Goal: Task Accomplishment & Management: Manage account settings

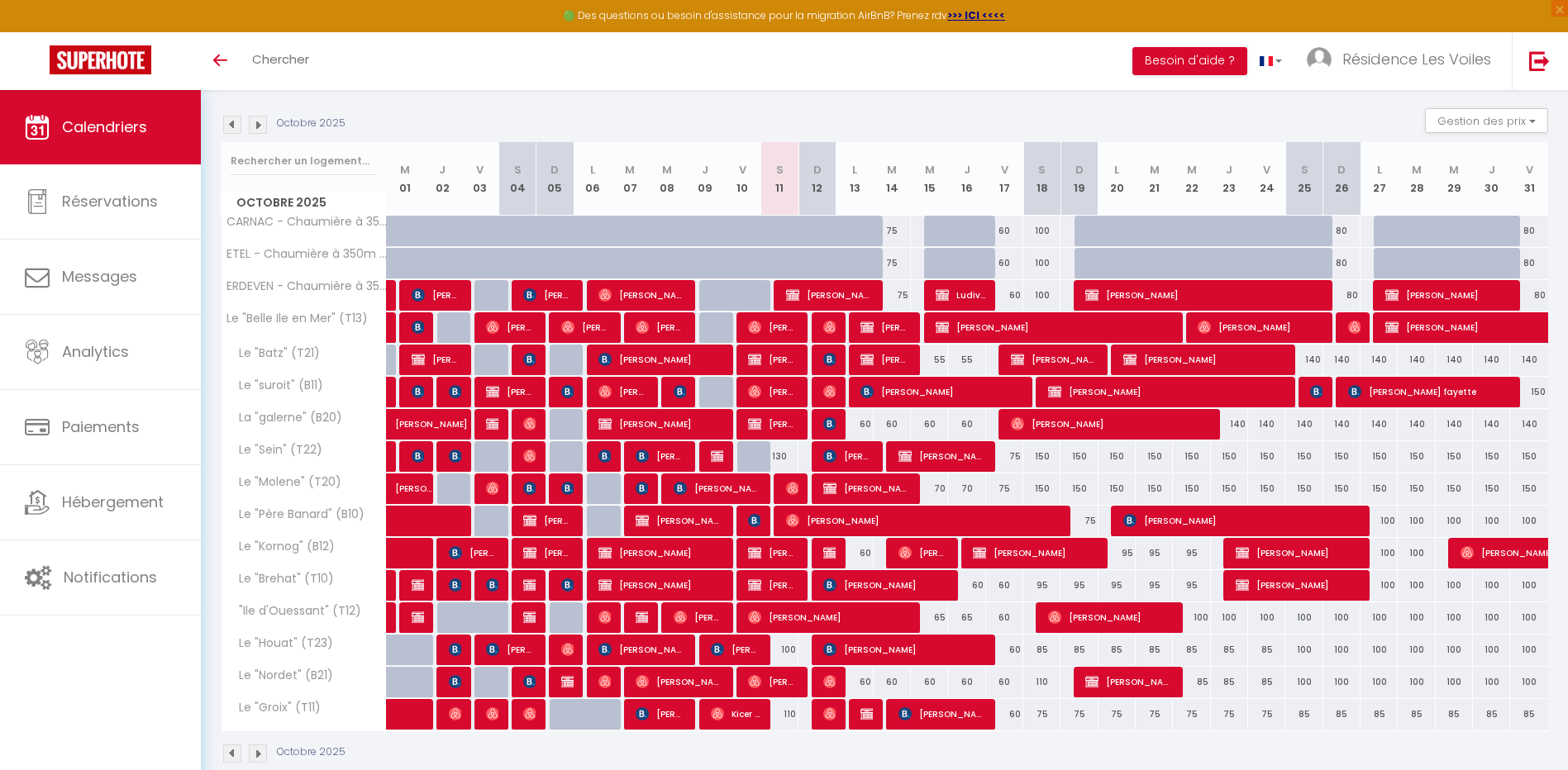
scroll to position [191, 0]
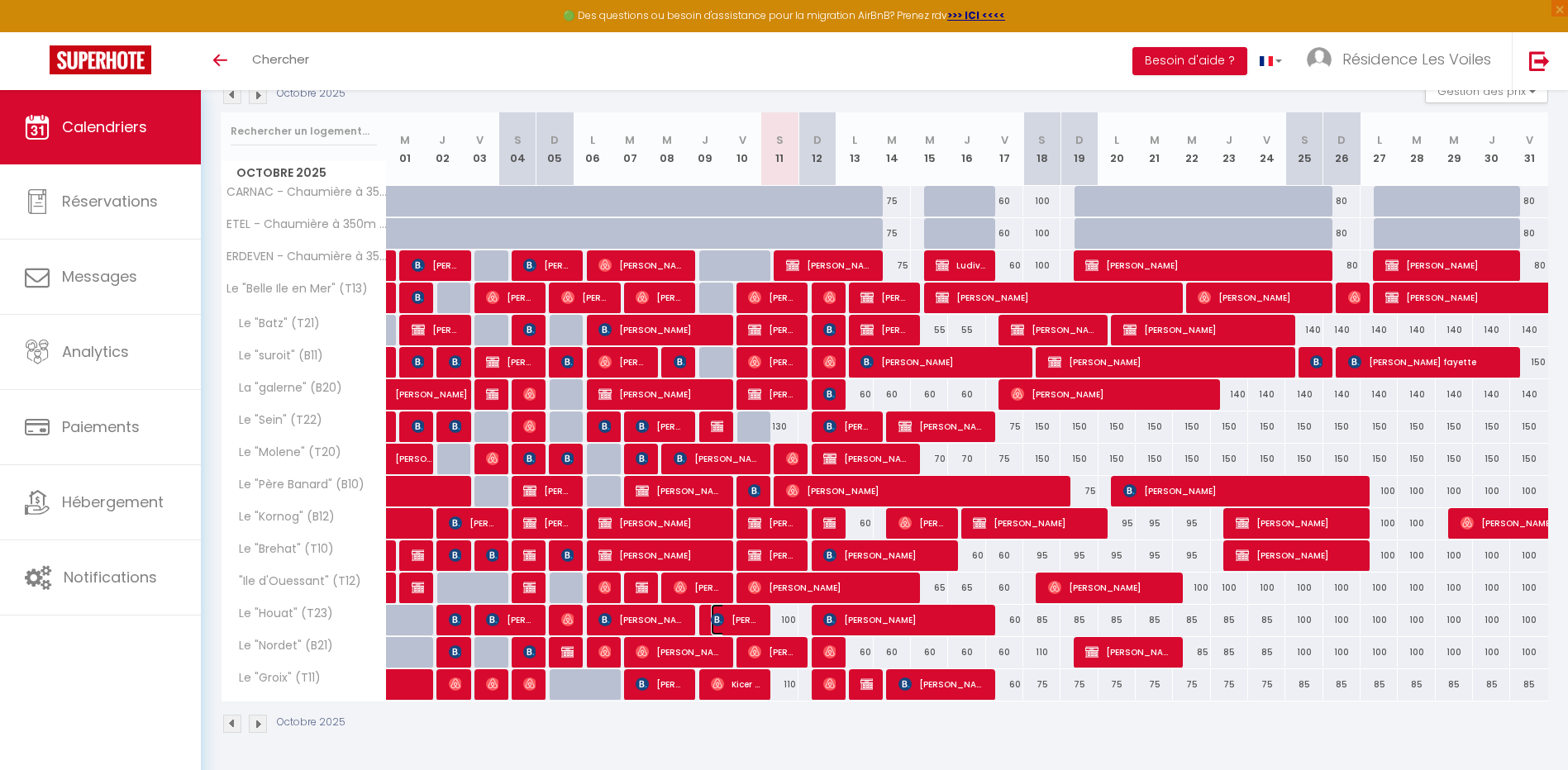
click at [726, 617] on span "[PERSON_NAME]" at bounding box center [736, 620] width 50 height 31
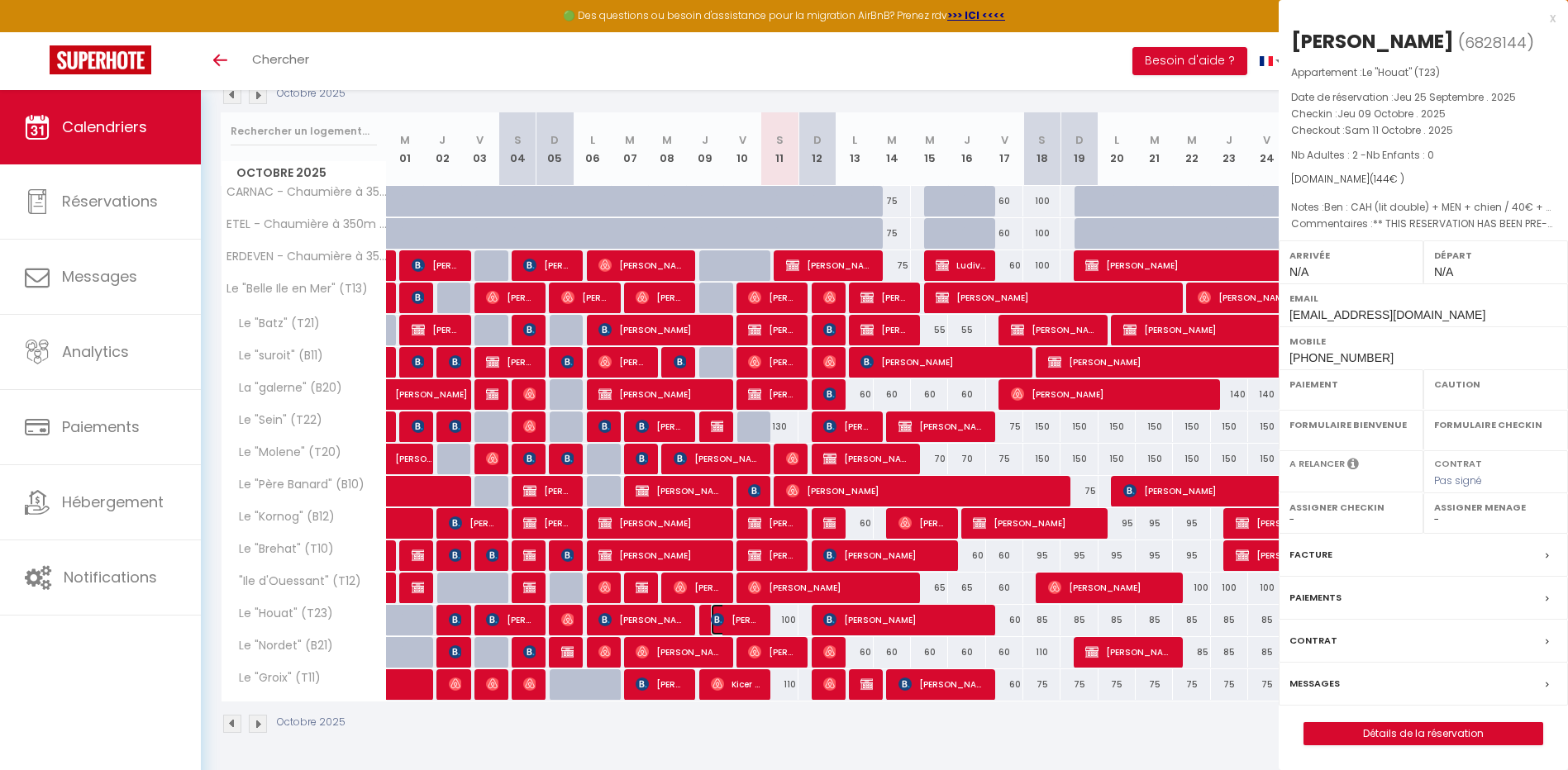
select select "OK"
select select "KO"
select select "0"
select select "1"
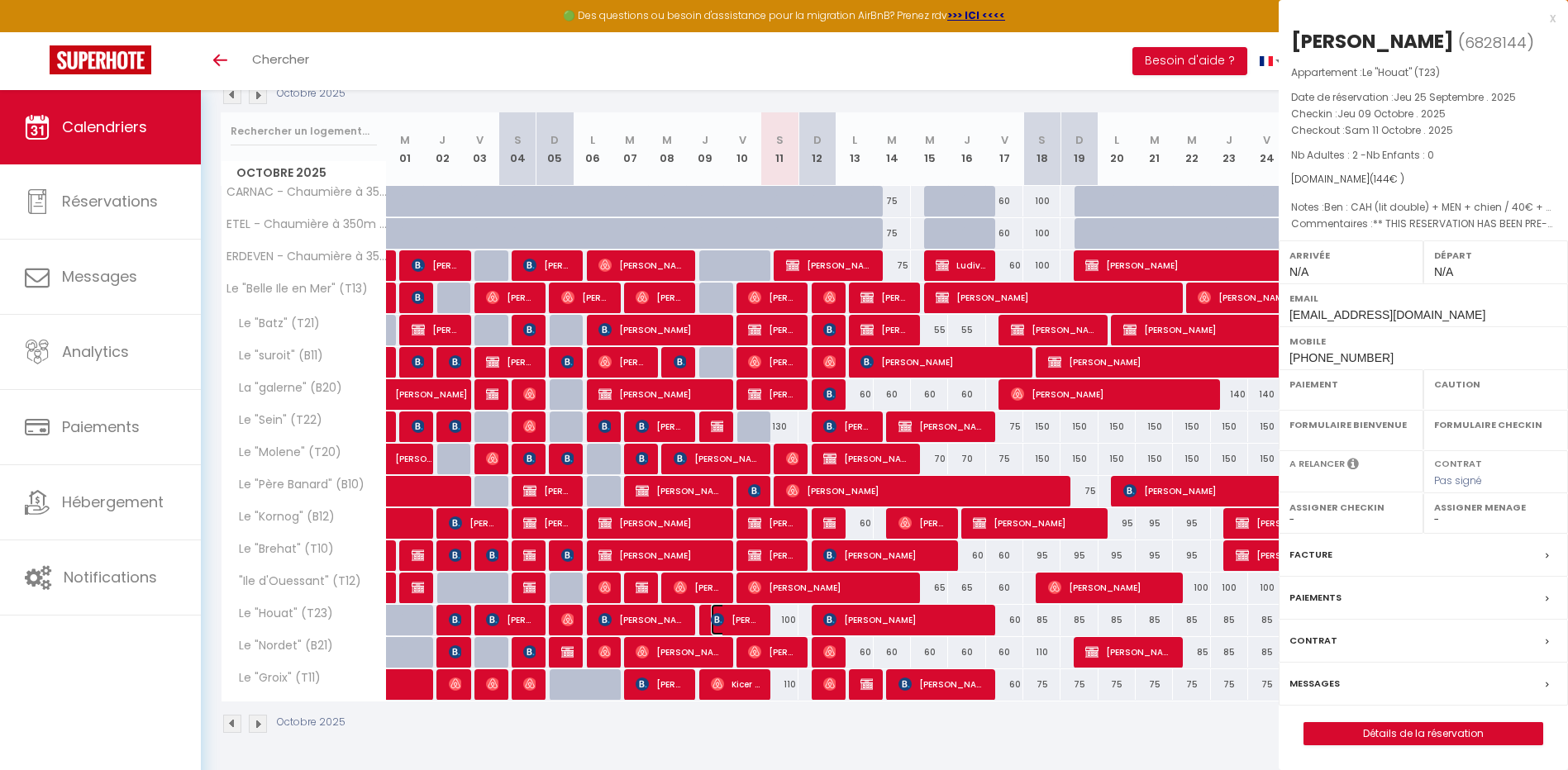
select select
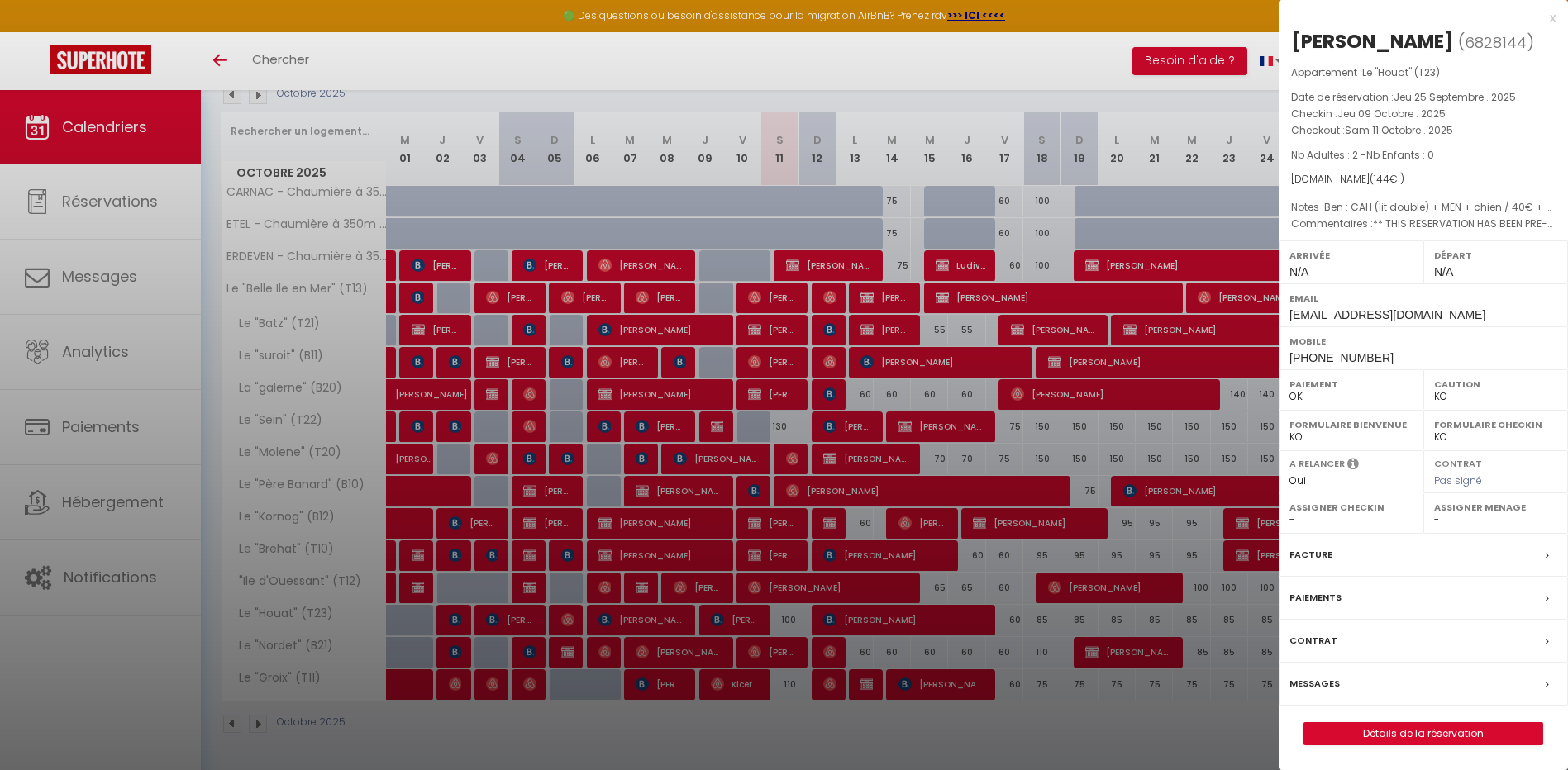
drag, startPoint x: 660, startPoint y: 265, endPoint x: 104, endPoint y: 145, distance: 568.8
click at [661, 270] on div at bounding box center [784, 385] width 1568 height 770
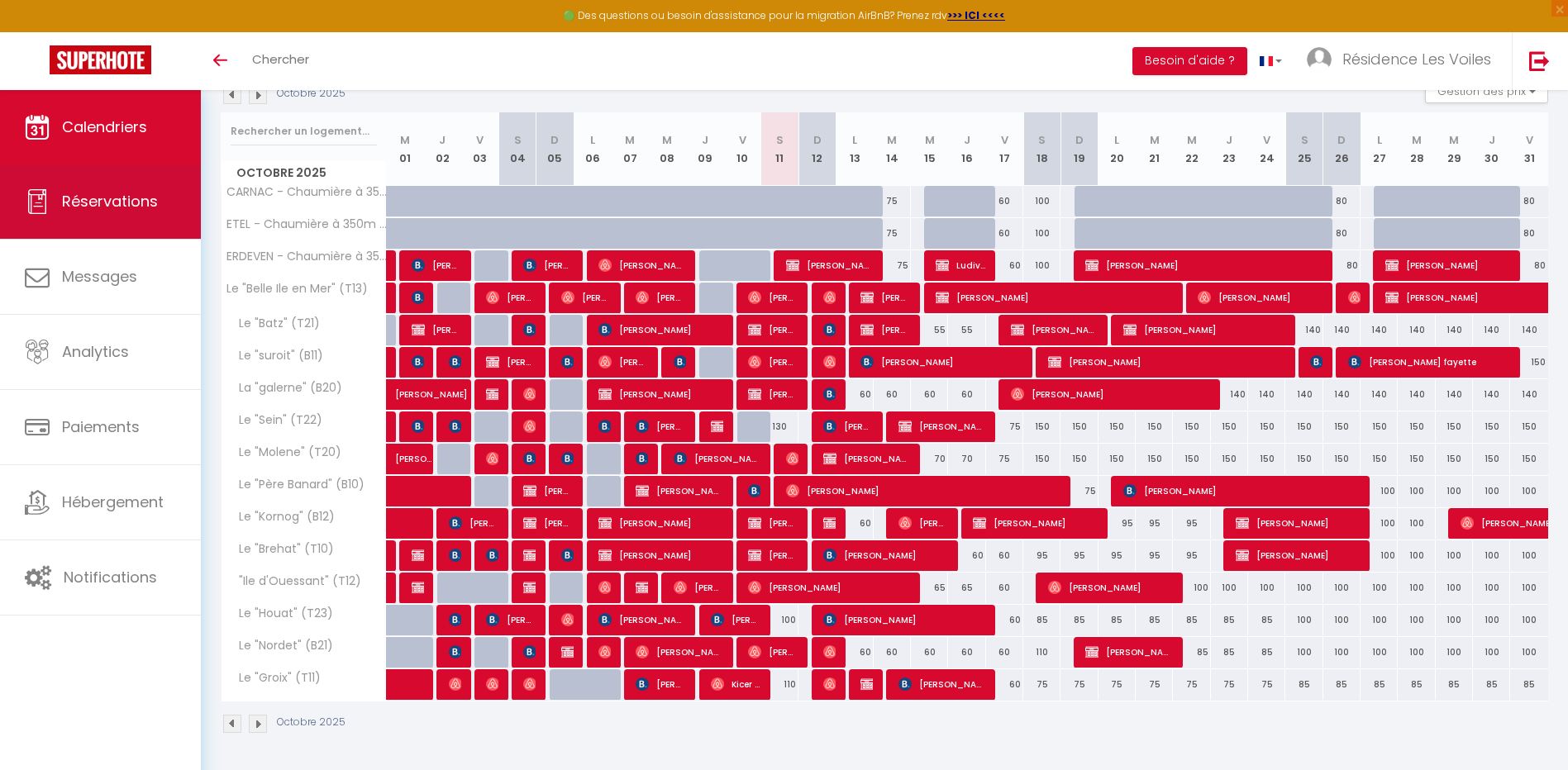
click at [123, 187] on link "Réservations" at bounding box center [101, 202] width 201 height 74
select select "not_cancelled"
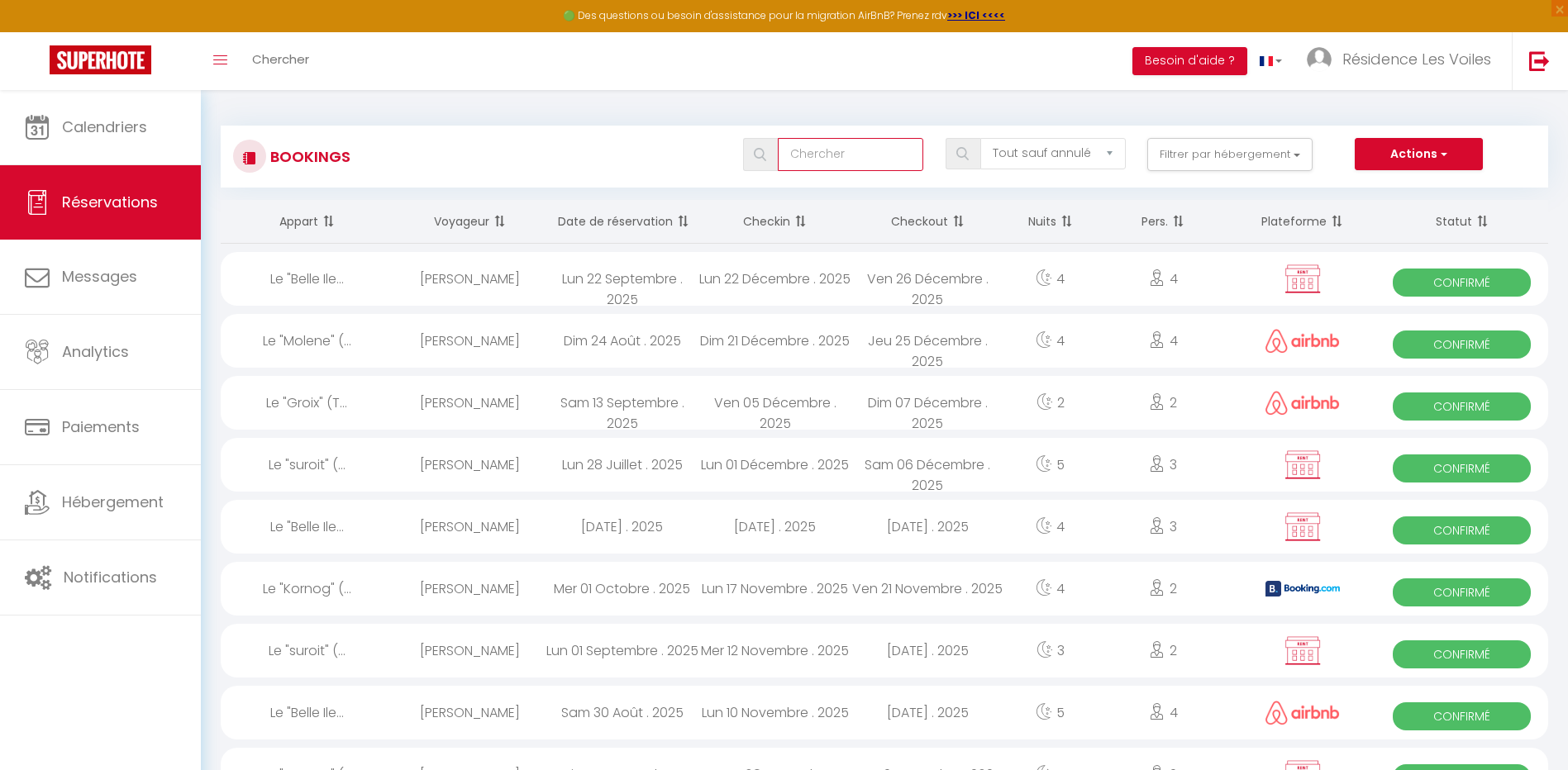
click at [815, 145] on input "text" at bounding box center [851, 154] width 146 height 33
type input "vogt"
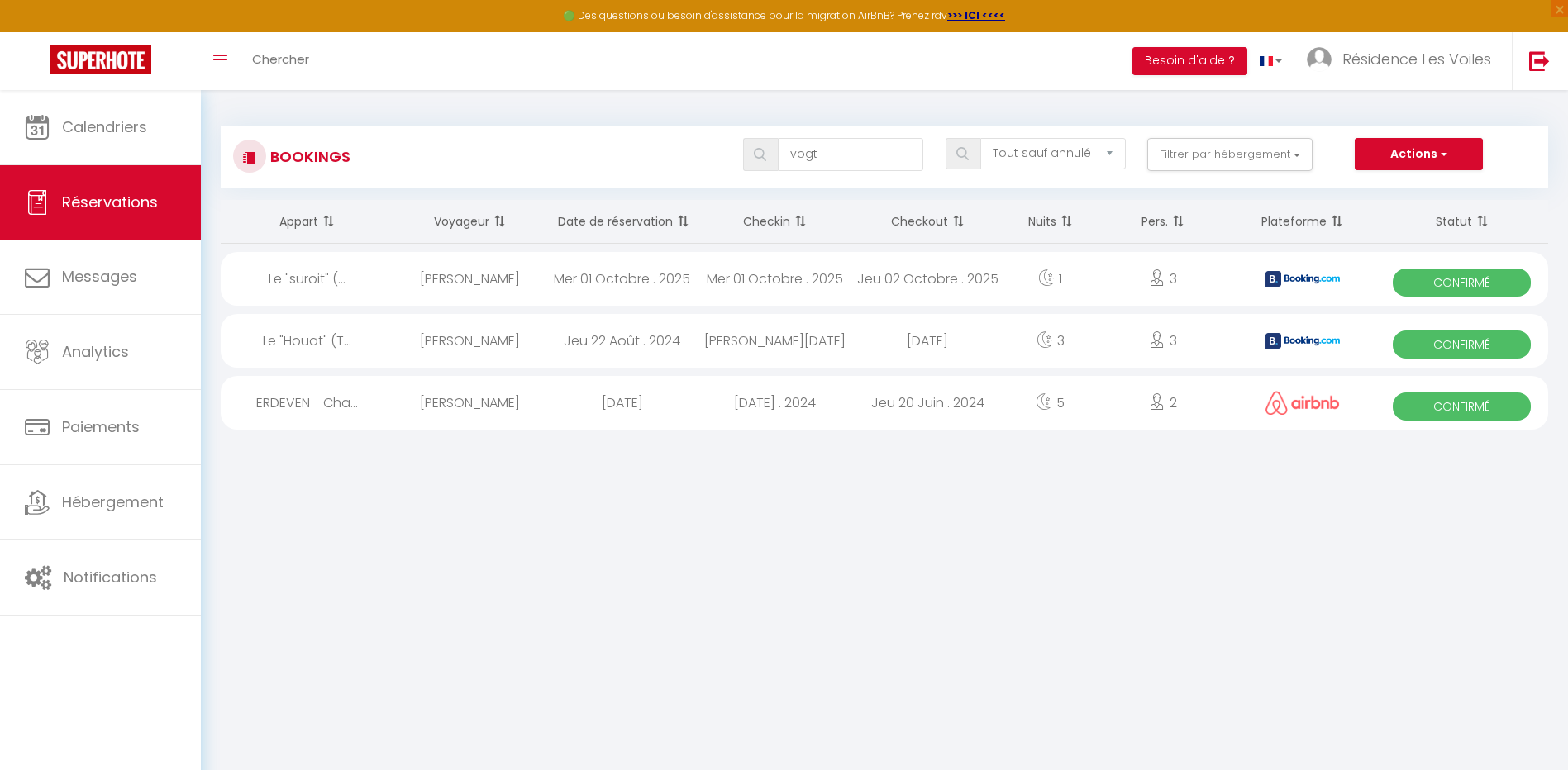
click at [474, 267] on div "[PERSON_NAME]" at bounding box center [469, 279] width 153 height 54
select select "OK"
select select "KO"
select select "0"
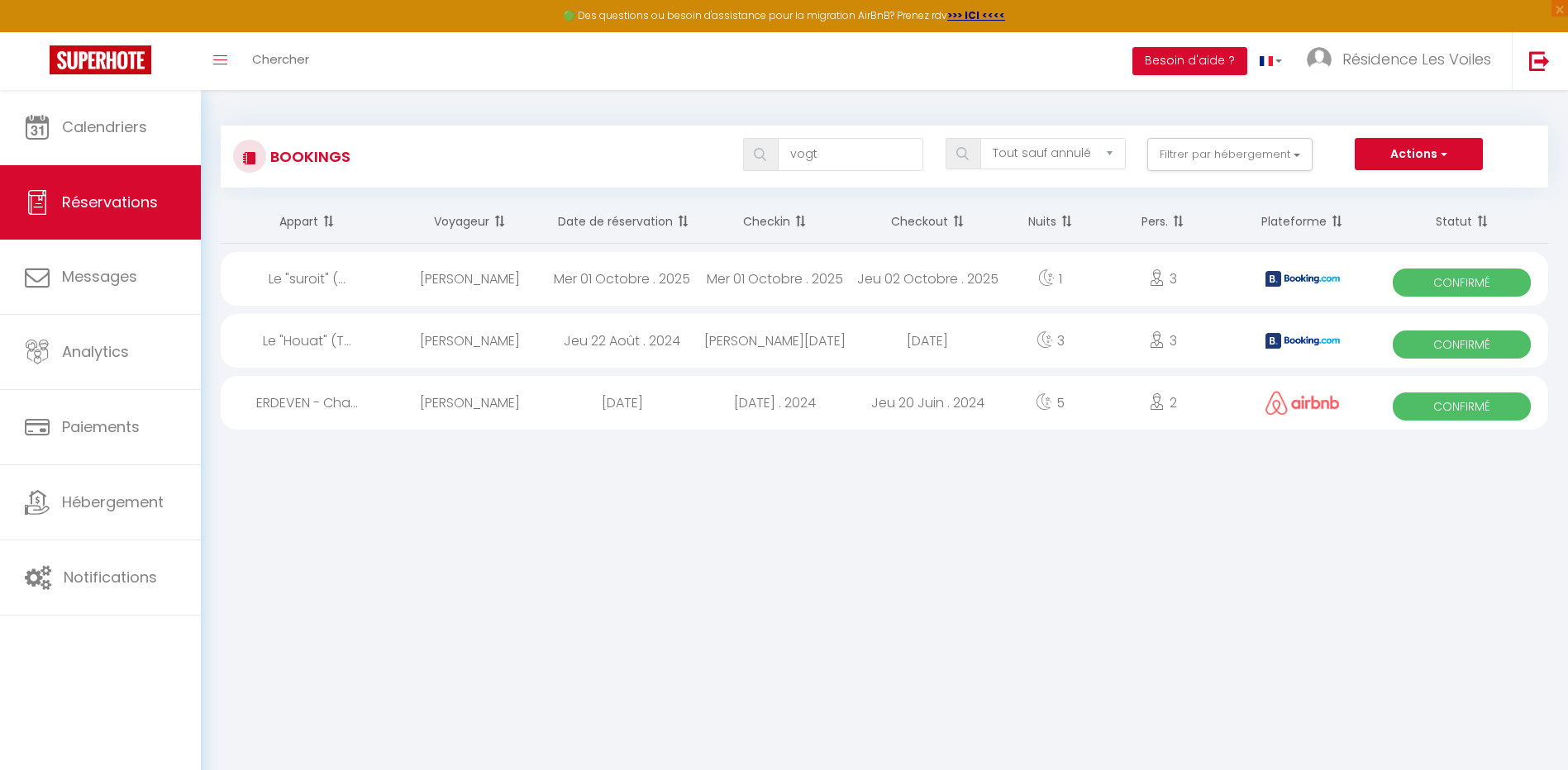
select select "1"
select select
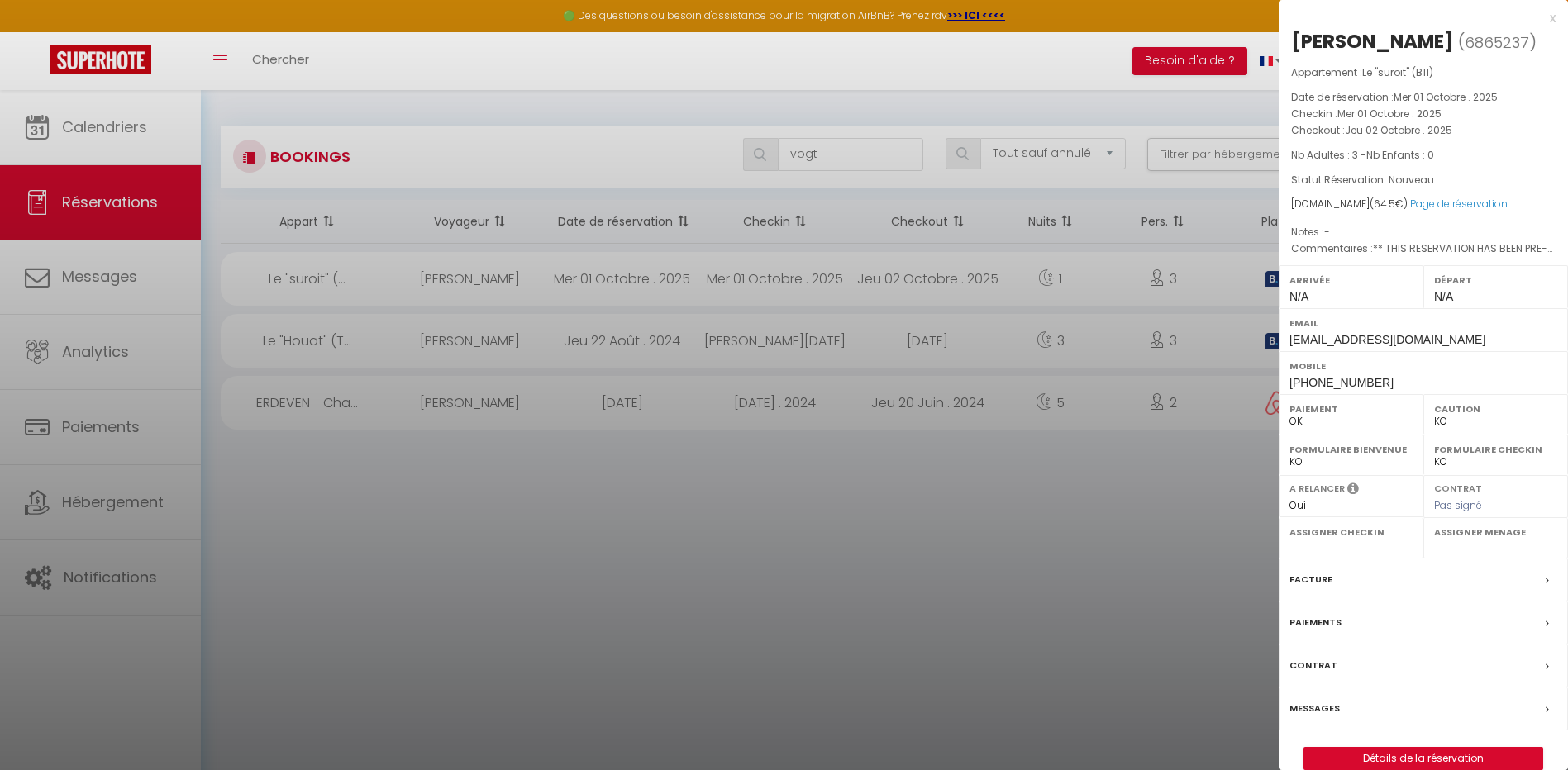
click at [155, 97] on div at bounding box center [784, 385] width 1568 height 770
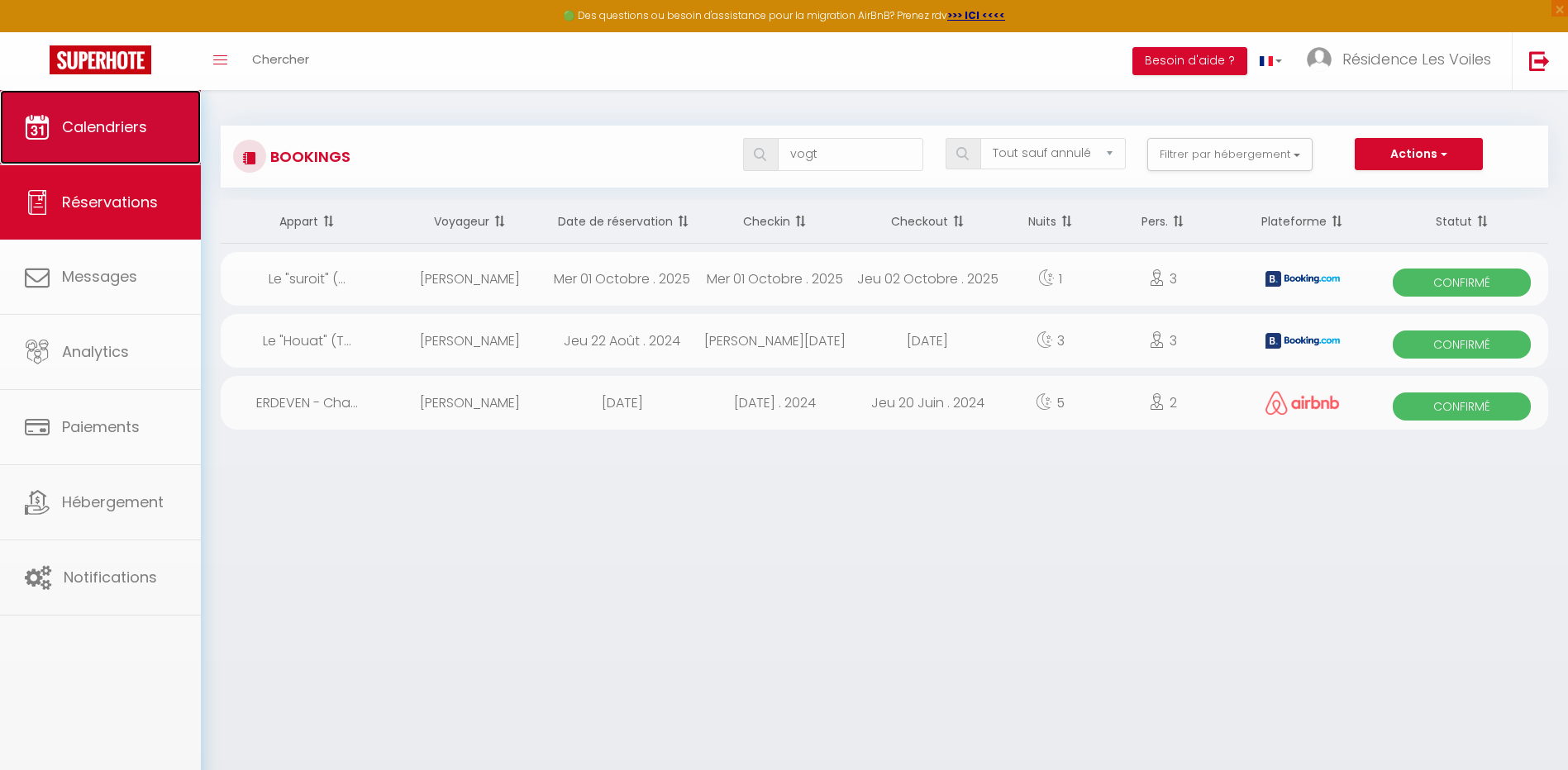
click at [146, 114] on link "Calendriers" at bounding box center [101, 128] width 201 height 74
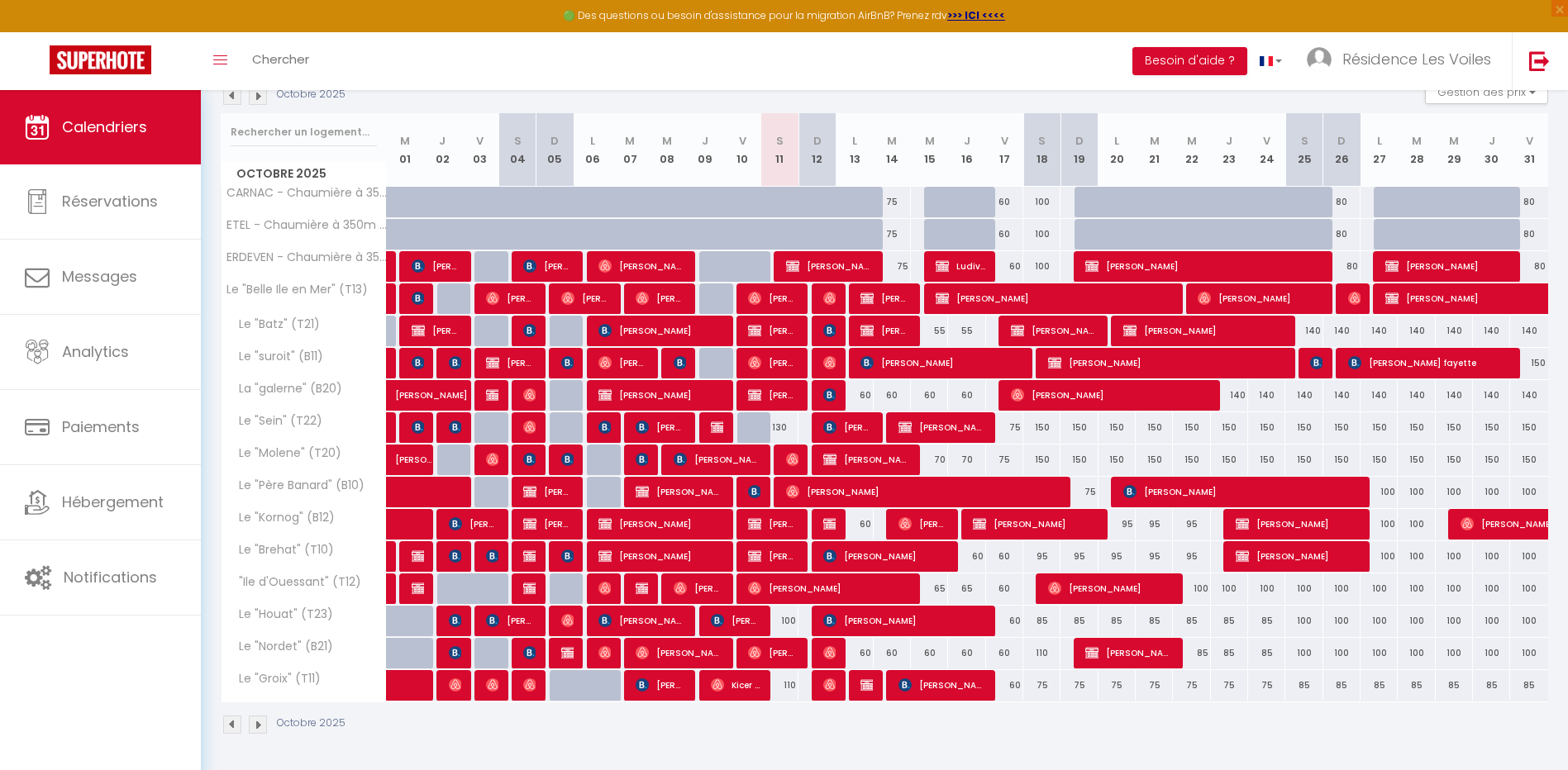
scroll to position [191, 0]
drag, startPoint x: 754, startPoint y: 485, endPoint x: 768, endPoint y: 481, distance: 14.6
click at [754, 485] on img at bounding box center [755, 491] width 14 height 14
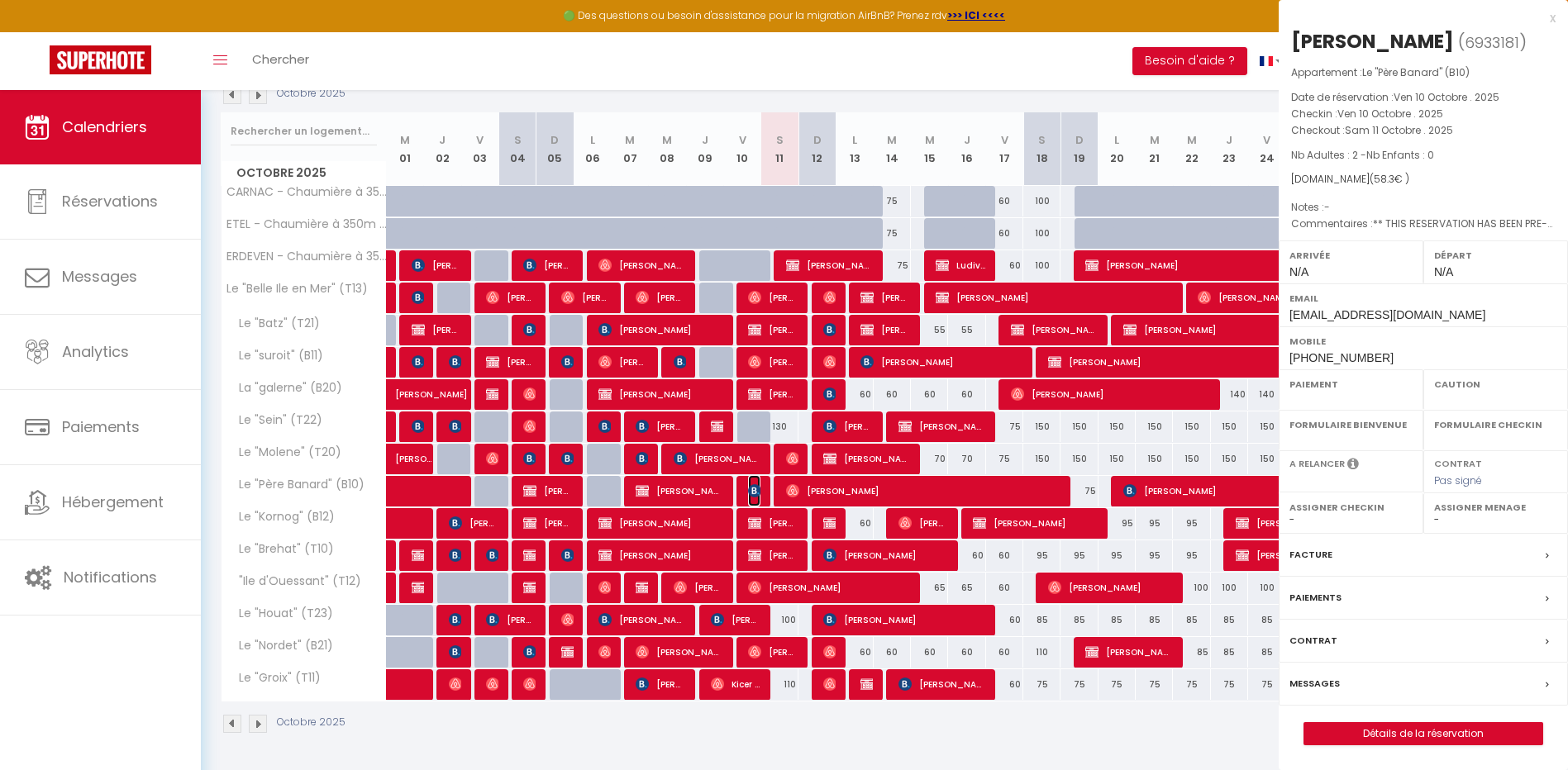
select select "OK"
select select "KO"
select select "0"
select select "1"
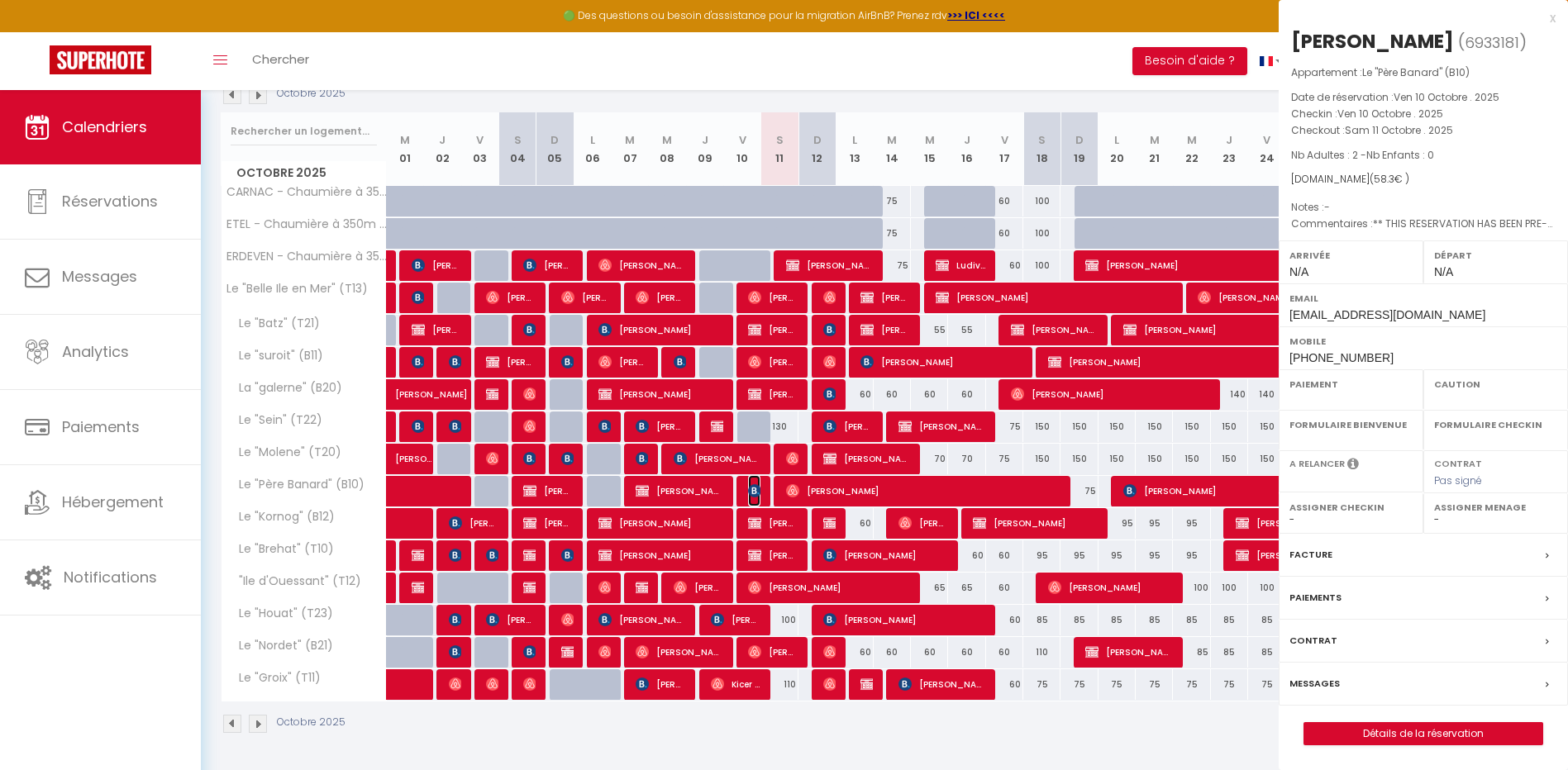
select select
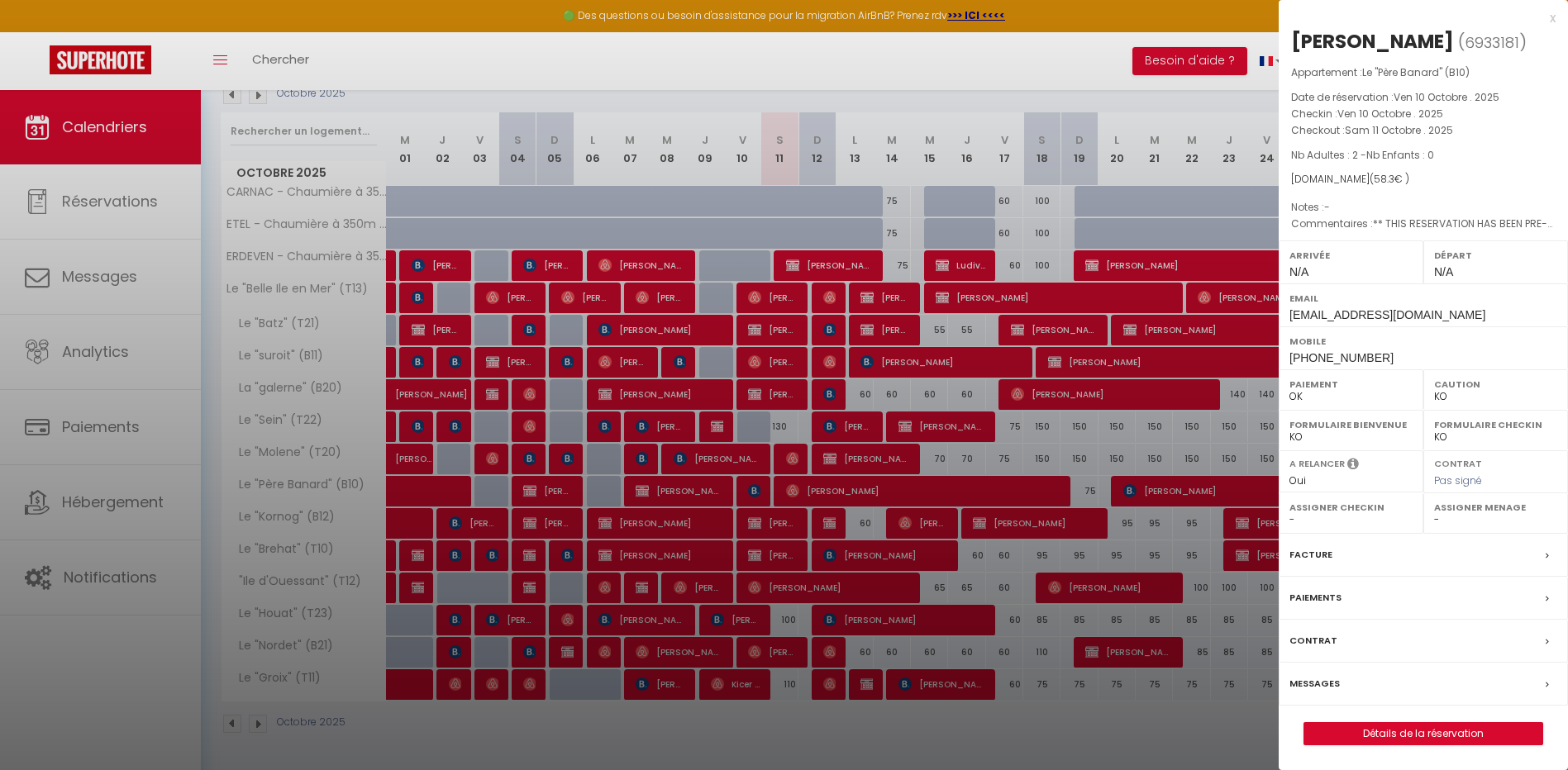
click at [873, 386] on div at bounding box center [784, 385] width 1568 height 770
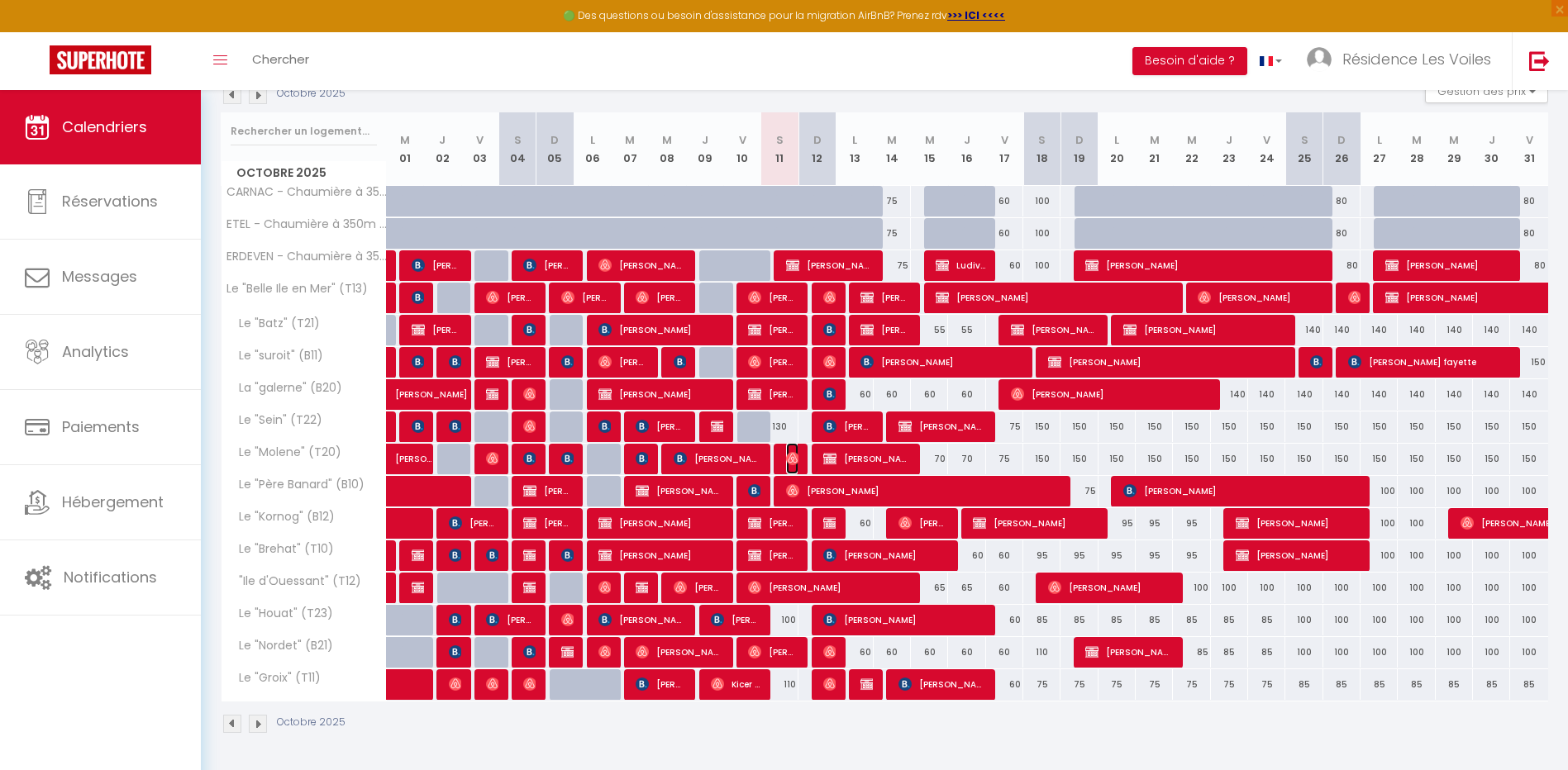
click at [792, 455] on img at bounding box center [793, 459] width 14 height 14
select select "OK"
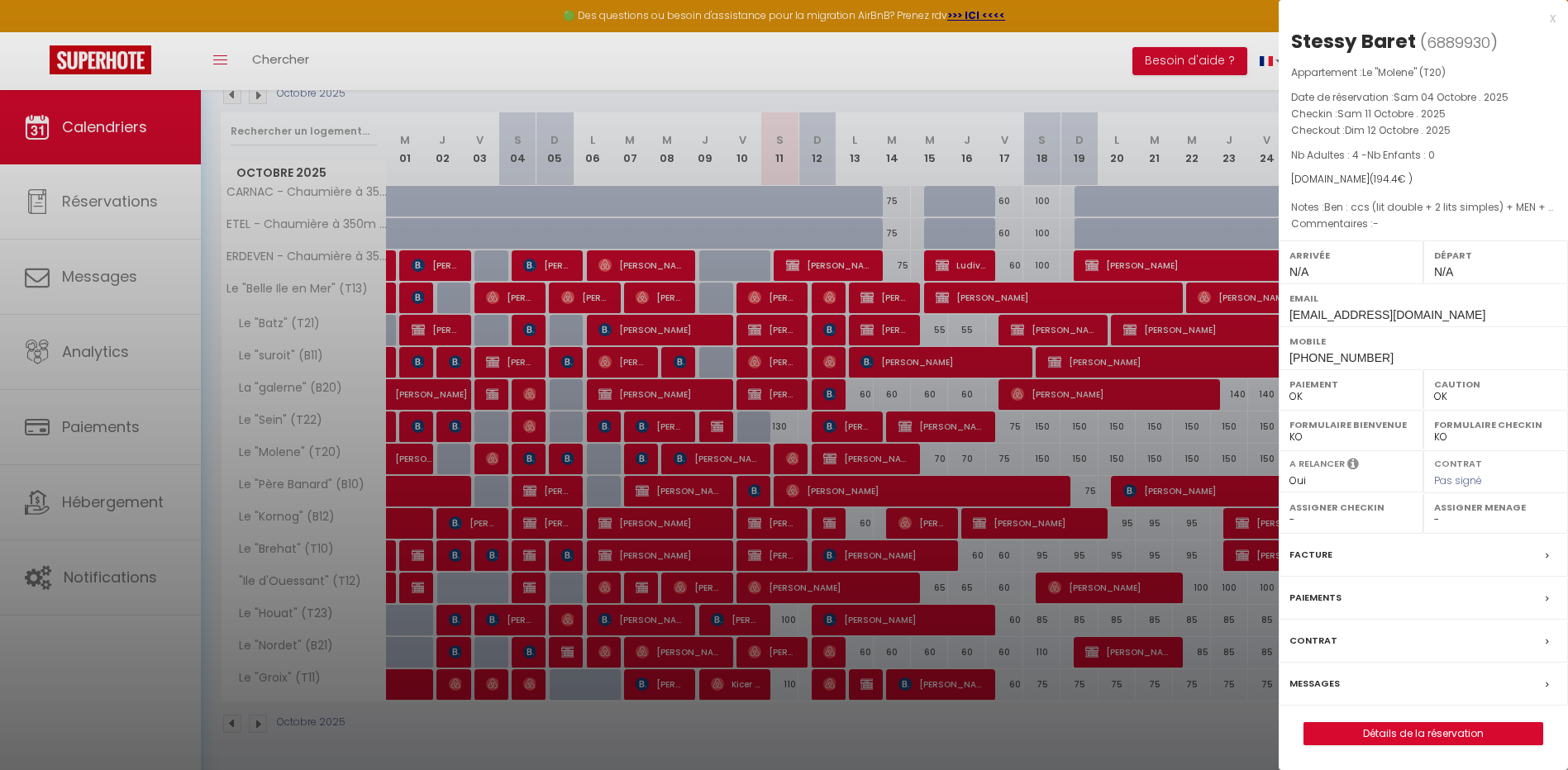
drag, startPoint x: 863, startPoint y: 472, endPoint x: 827, endPoint y: 487, distance: 39.0
click at [863, 472] on div at bounding box center [784, 385] width 1568 height 770
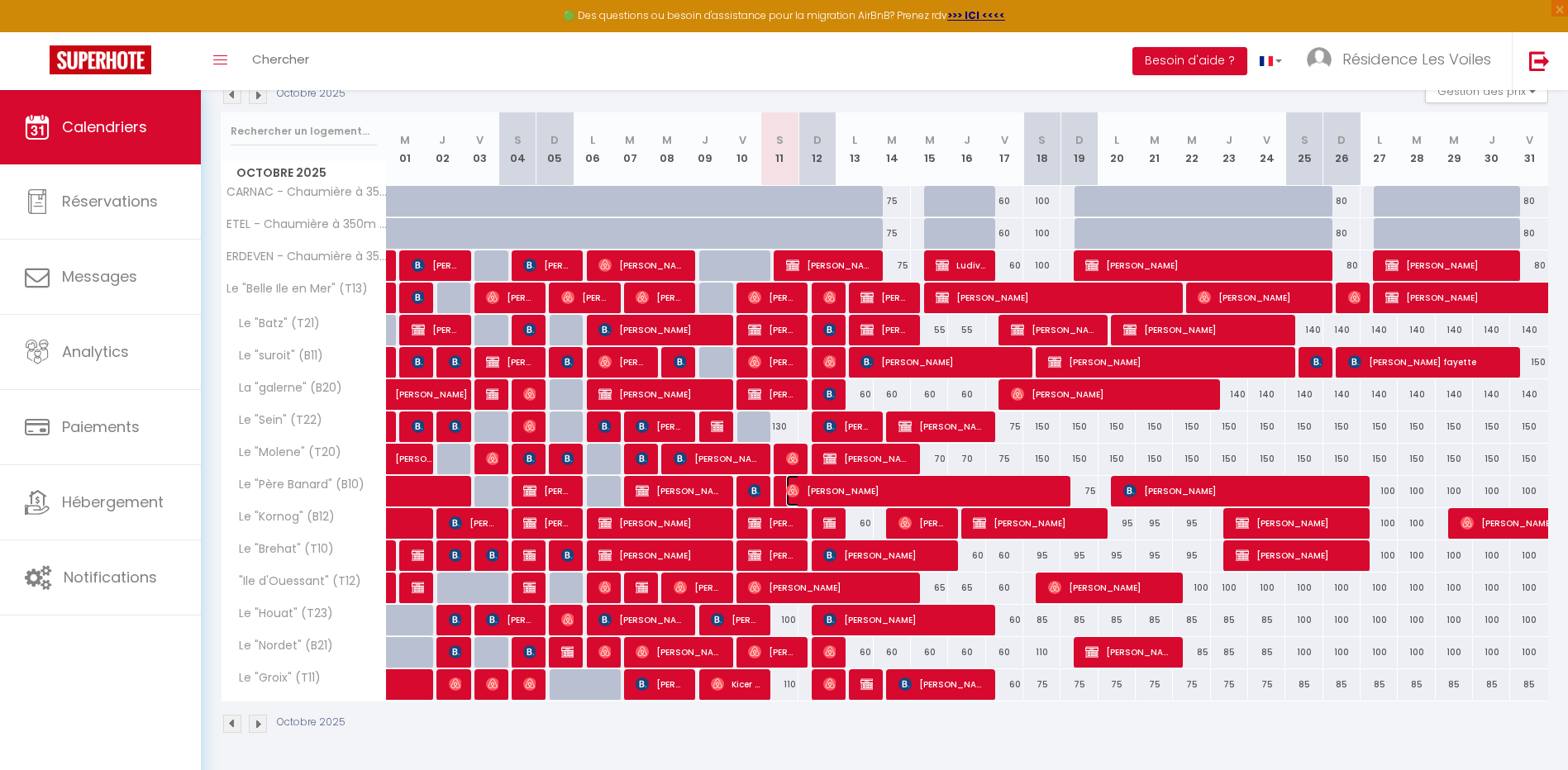
click at [814, 486] on span "[PERSON_NAME]" at bounding box center [923, 490] width 273 height 31
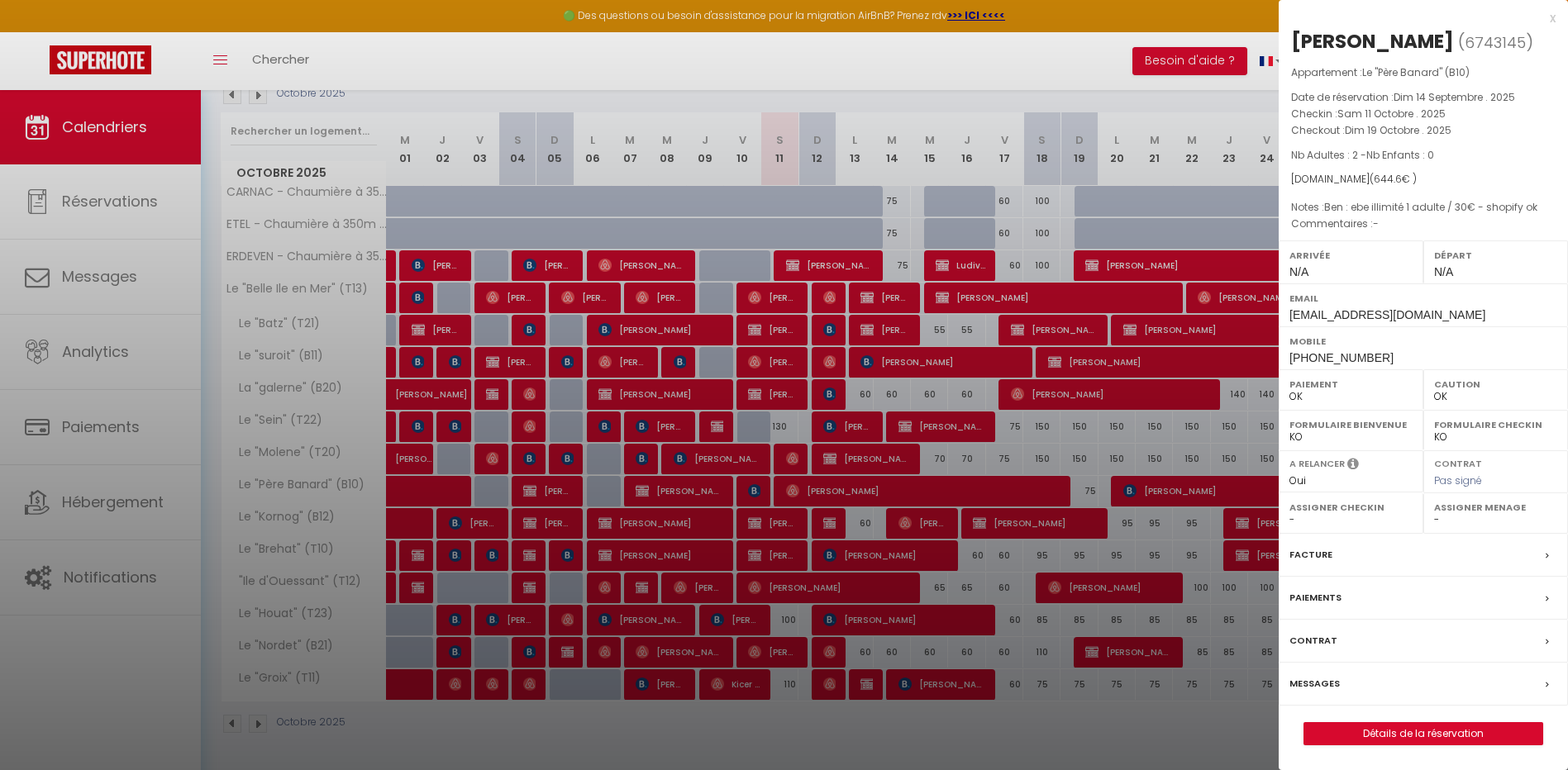
click at [743, 474] on div at bounding box center [784, 385] width 1568 height 770
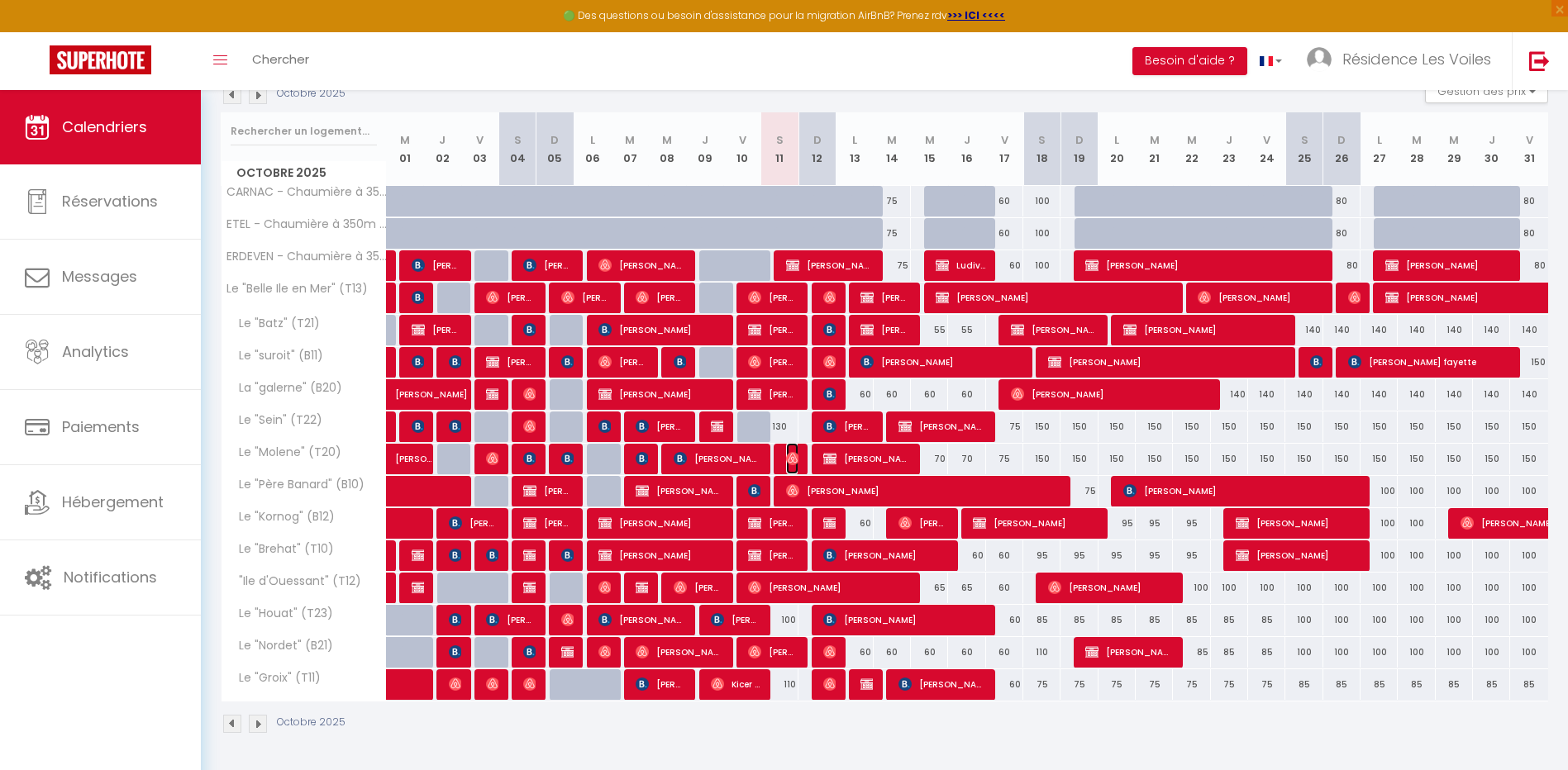
click at [792, 457] on img at bounding box center [793, 459] width 14 height 14
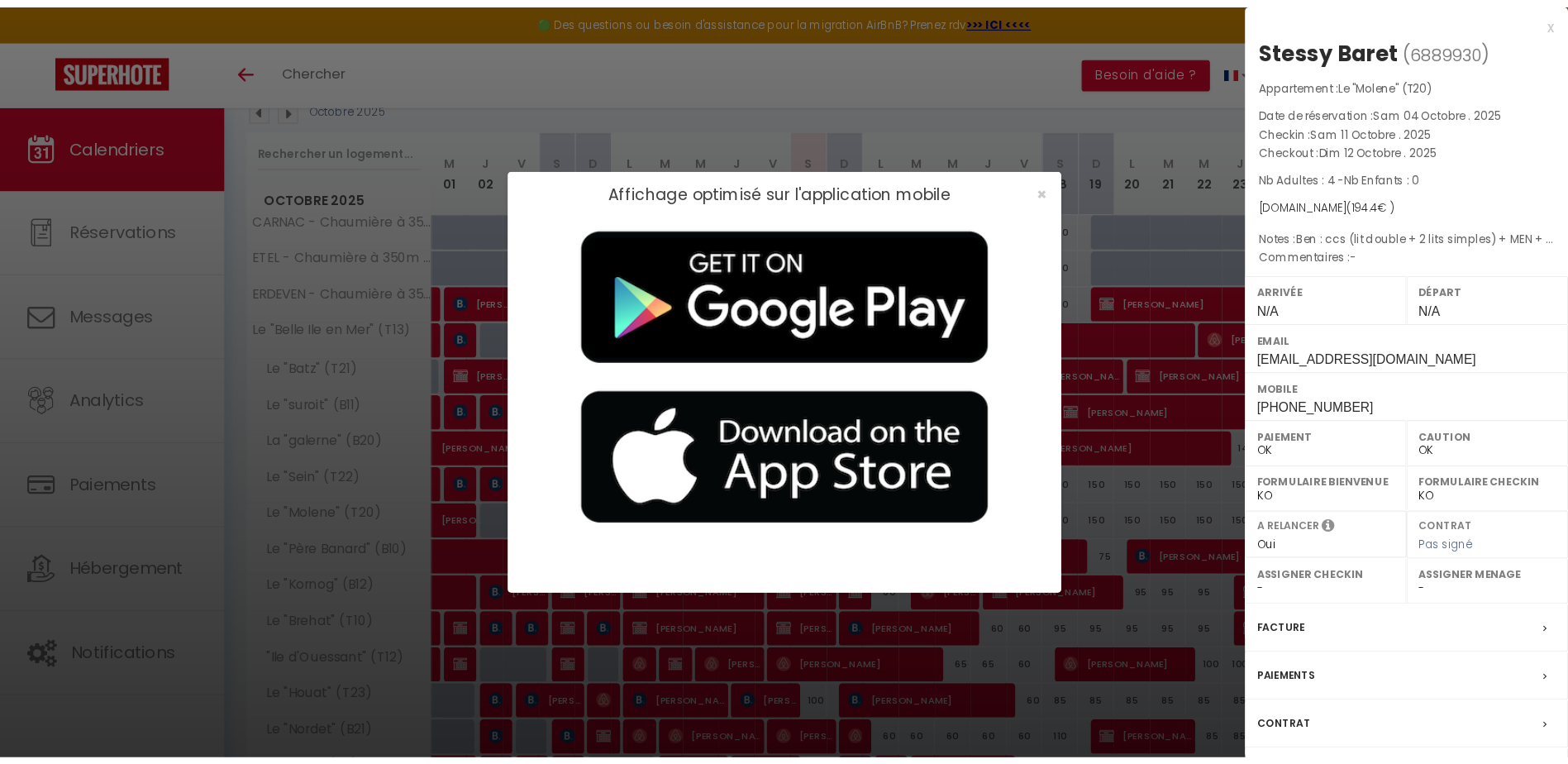
scroll to position [91, 0]
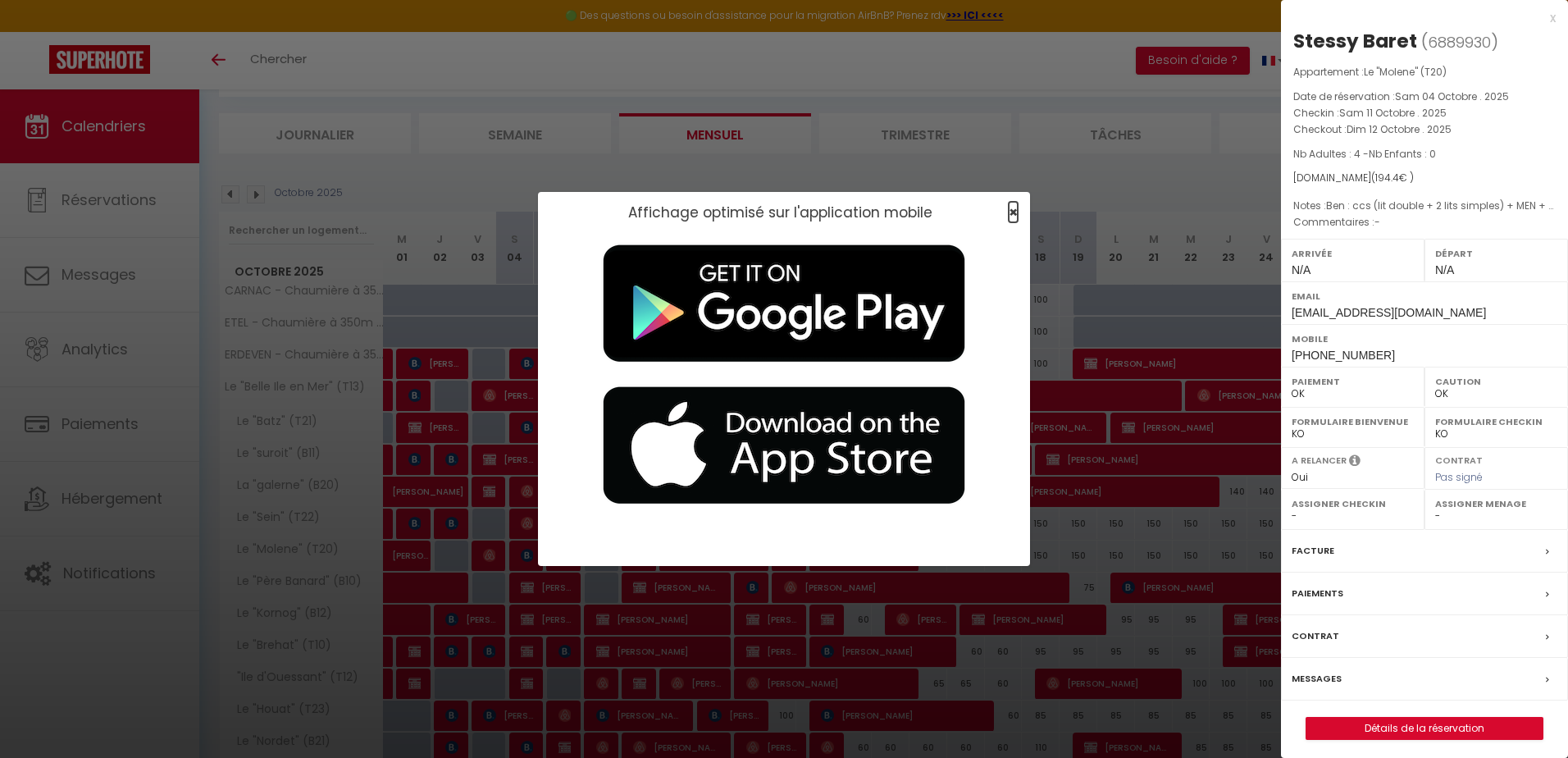
click at [1015, 212] on span "×" at bounding box center [1013, 212] width 9 height 20
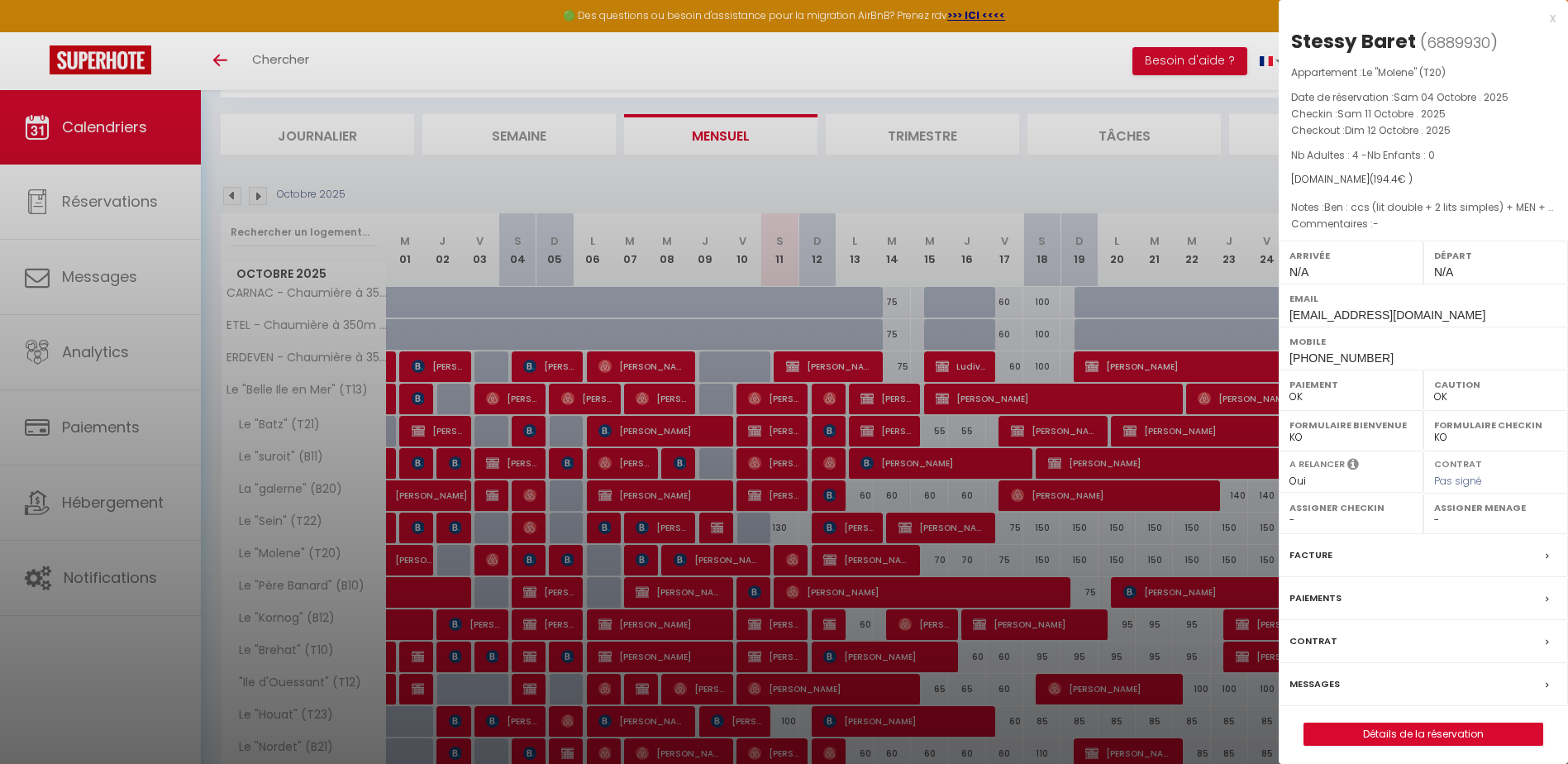
drag, startPoint x: 984, startPoint y: 467, endPoint x: 974, endPoint y: 472, distance: 11.2
click at [983, 470] on div at bounding box center [784, 382] width 1568 height 764
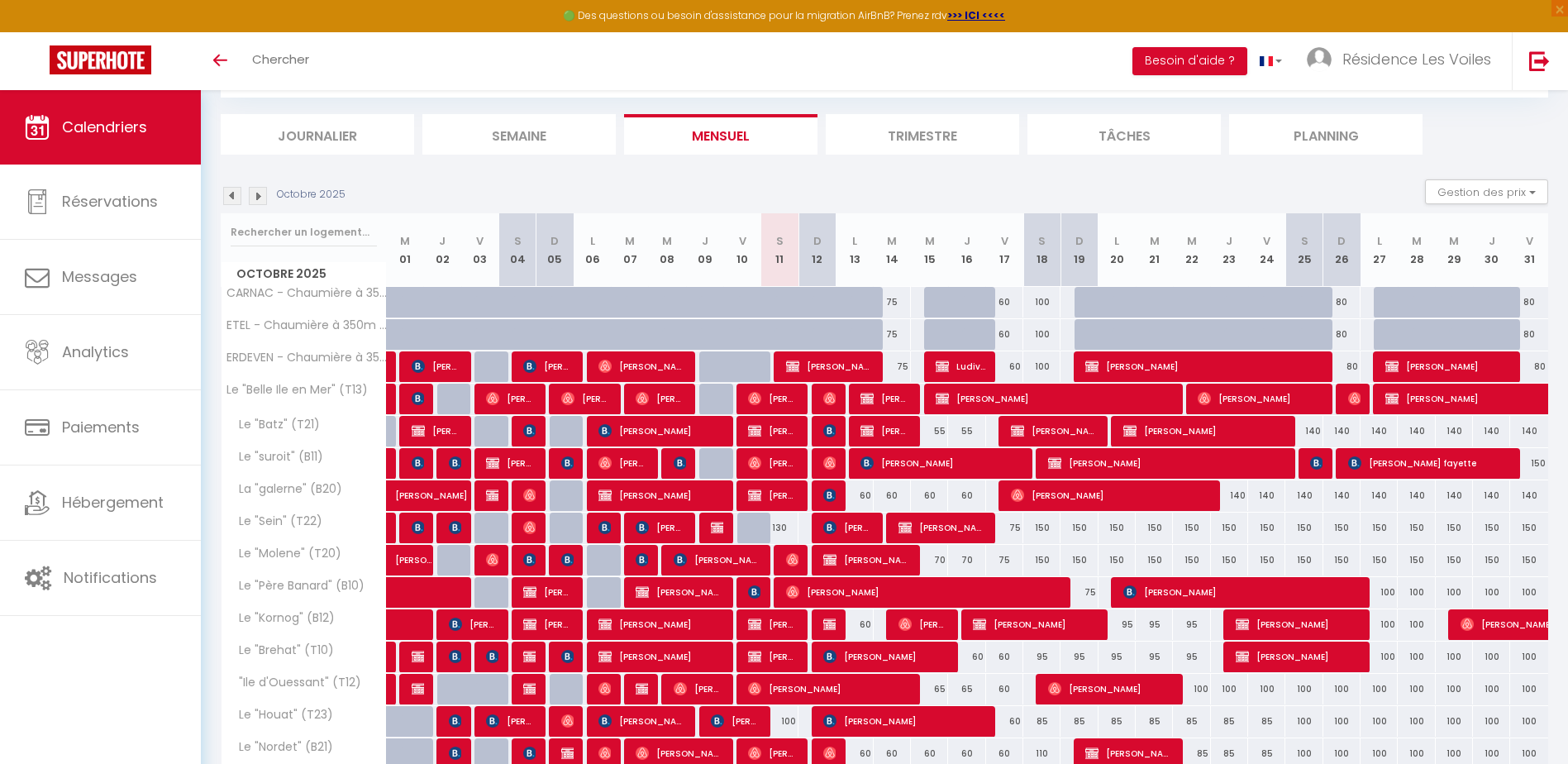
scroll to position [198, 0]
